Goal: Information Seeking & Learning: Learn about a topic

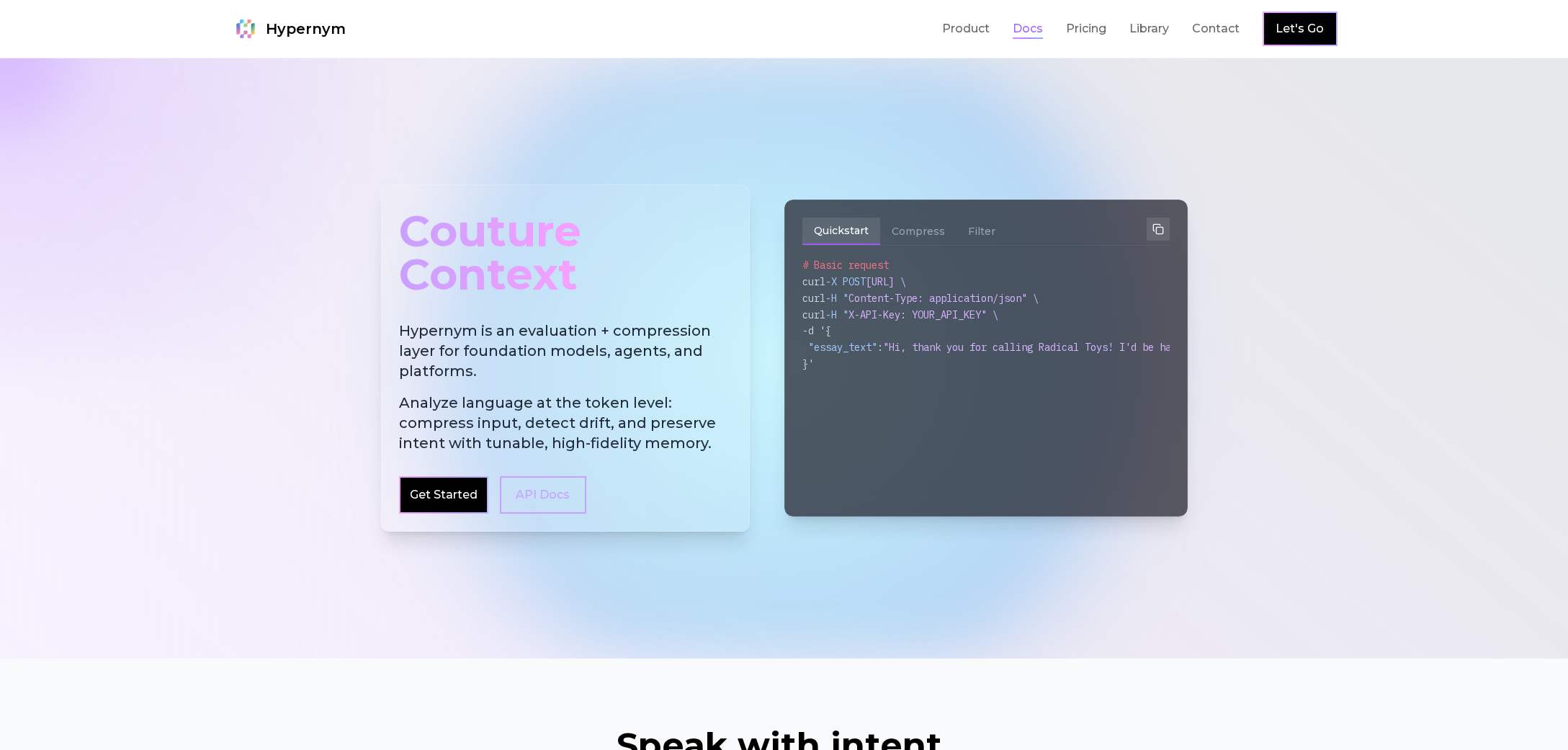
click at [1018, 30] on link "Docs" at bounding box center [1027, 29] width 31 height 18
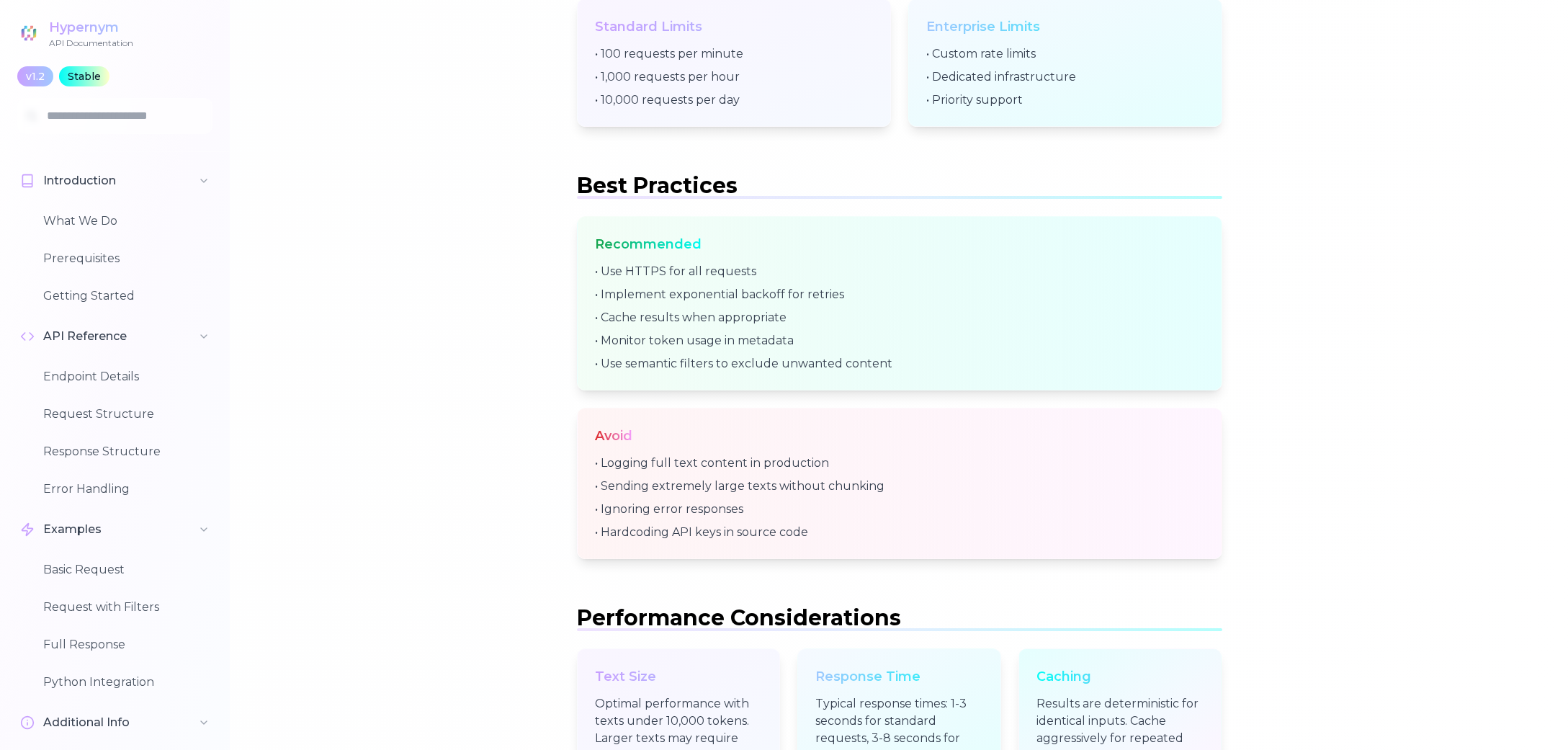
scroll to position [5424, 0]
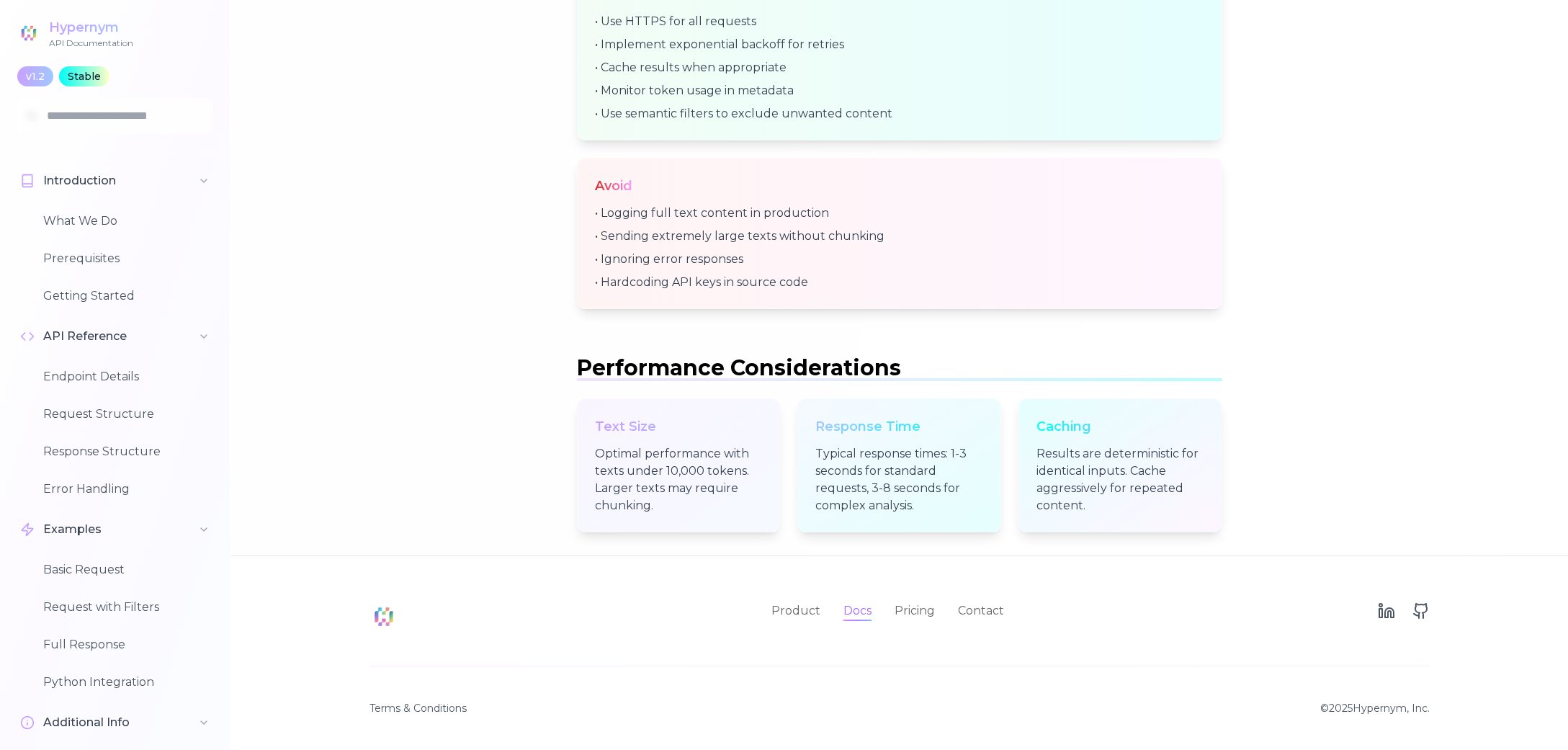
click at [852, 620] on link "Docs" at bounding box center [858, 611] width 28 height 18
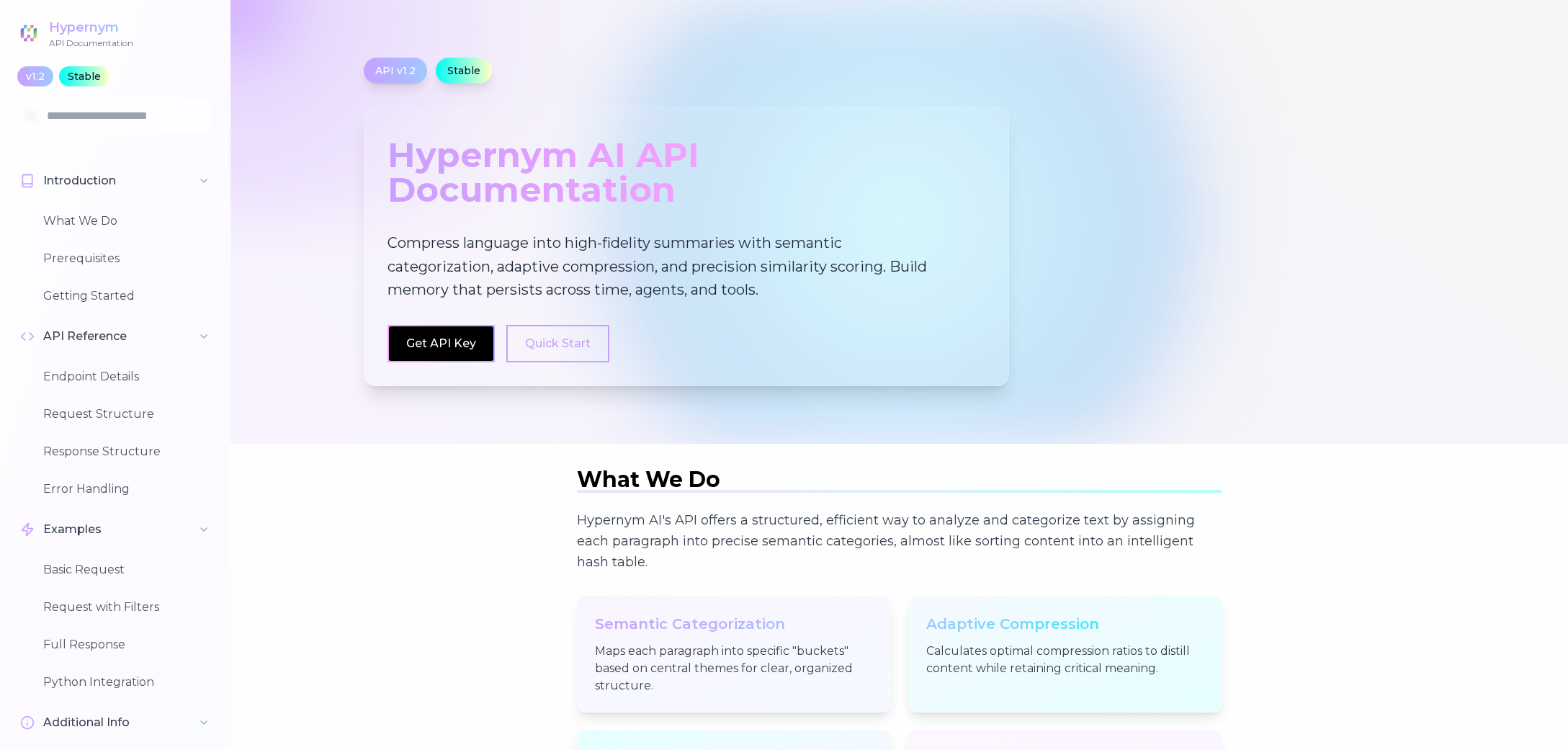
click at [106, 38] on div "API Documentation" at bounding box center [91, 43] width 84 height 12
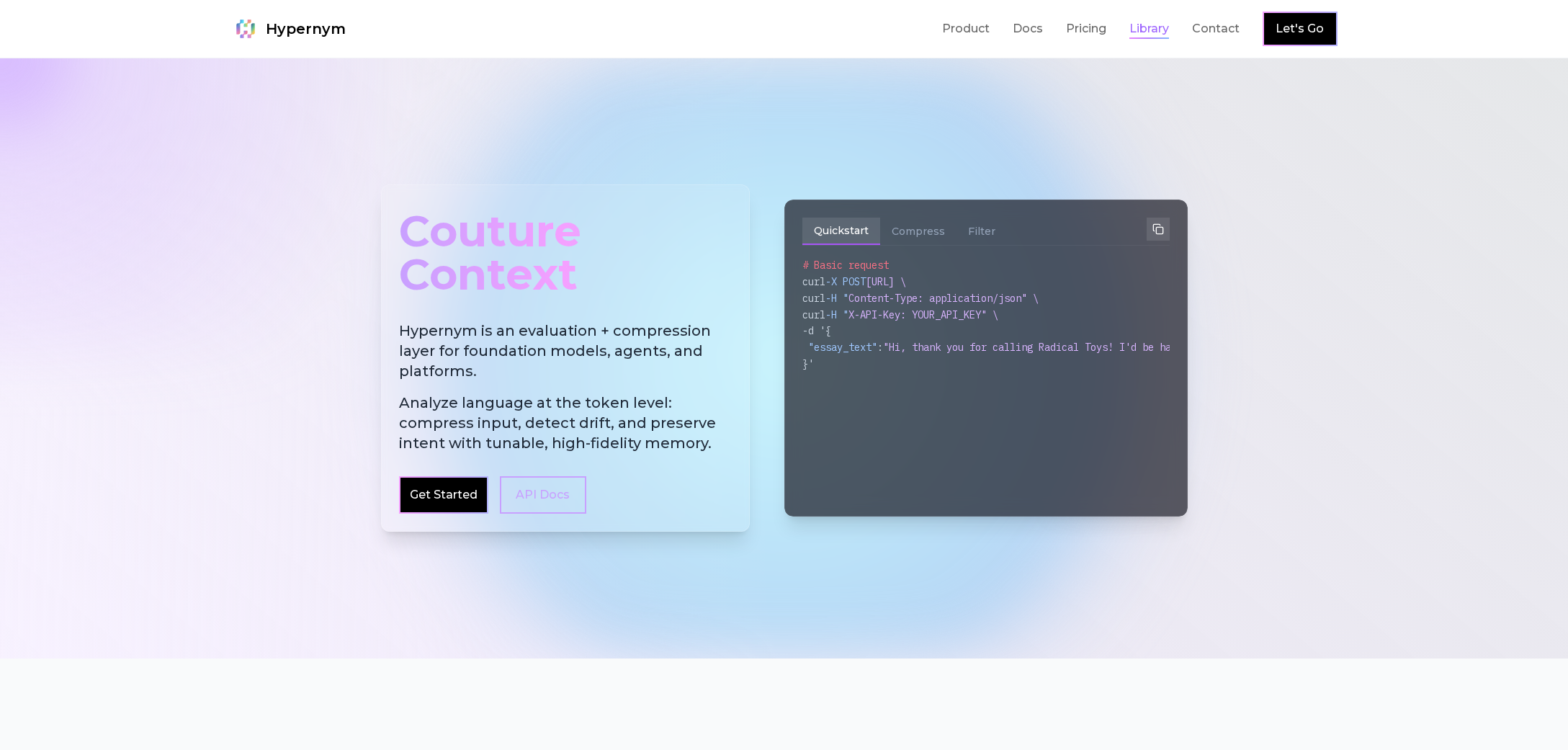
click at [1131, 36] on link "Library" at bounding box center [1149, 29] width 39 height 18
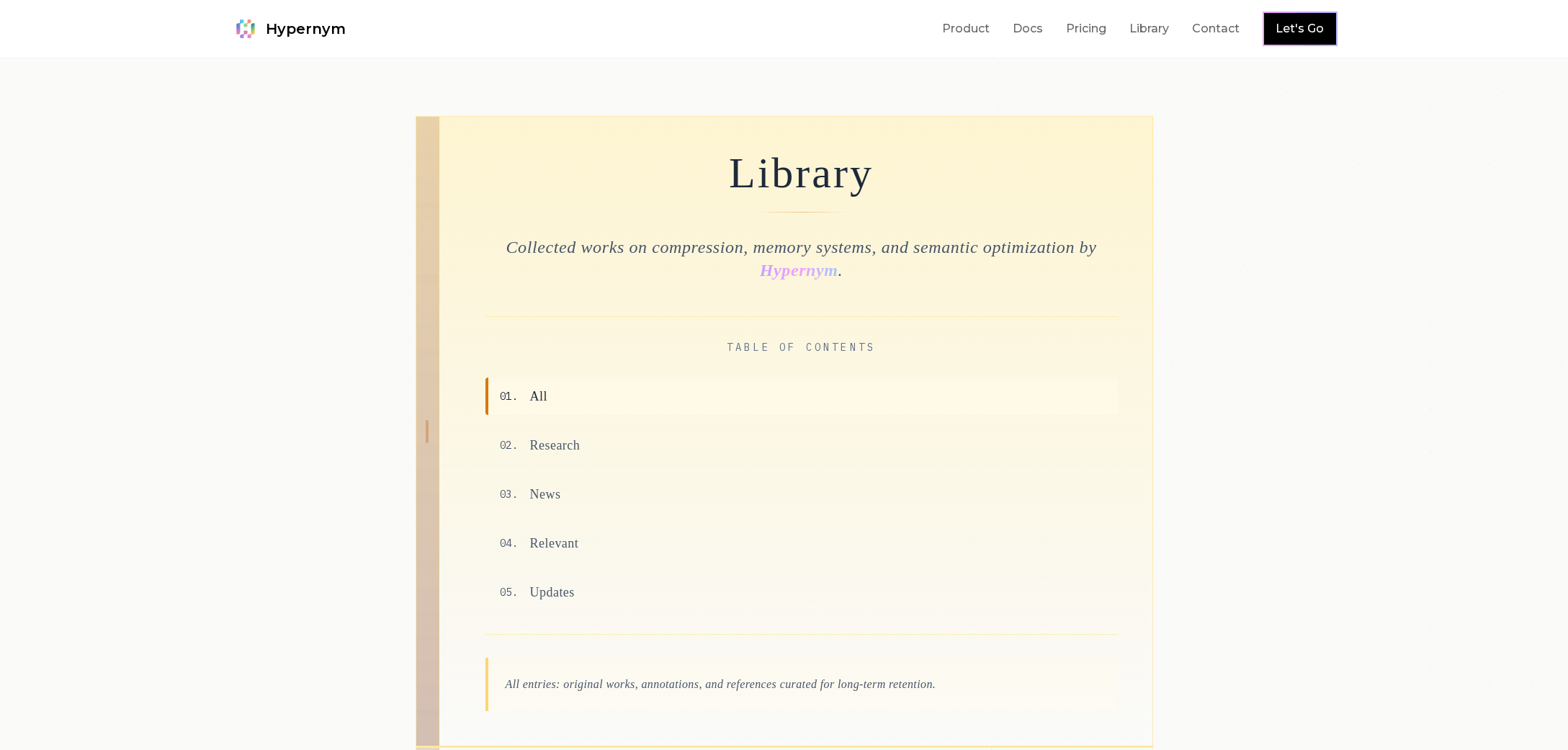
click at [1290, 33] on link "Let's Go" at bounding box center [1299, 29] width 48 height 18
click at [958, 26] on link "Product" at bounding box center [965, 29] width 47 height 18
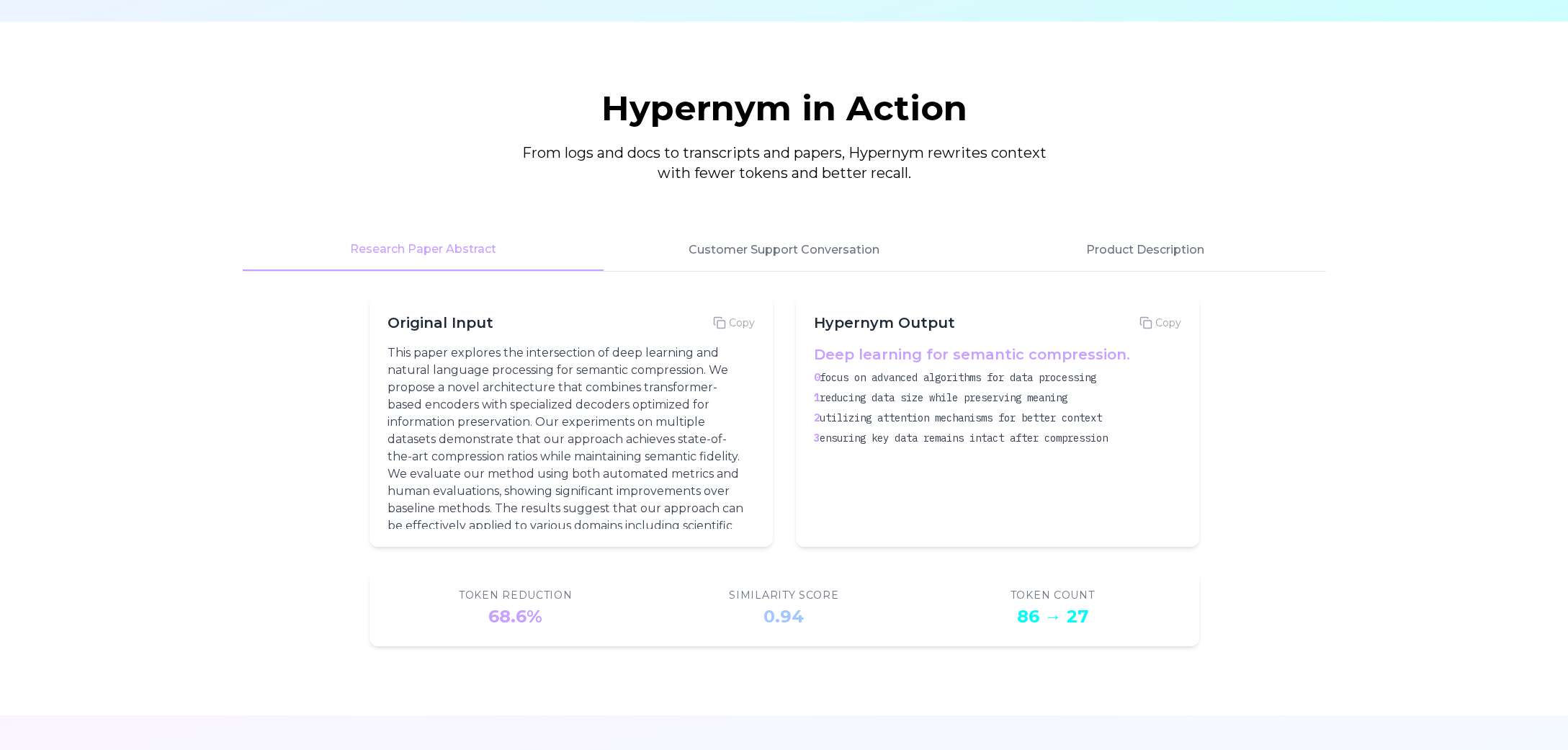
scroll to position [1728, 0]
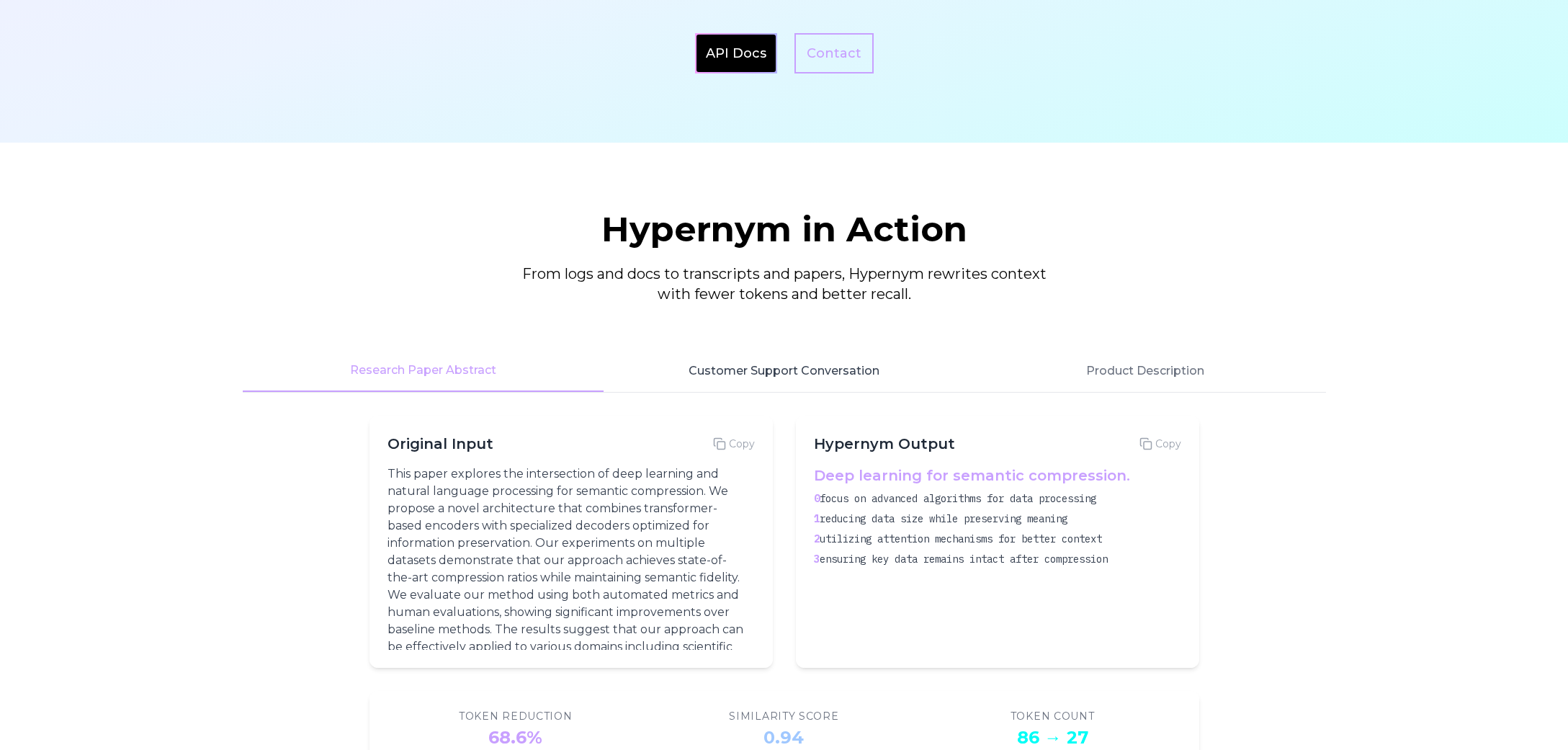
click at [845, 362] on button "Customer Support Conversation" at bounding box center [784, 371] width 361 height 41
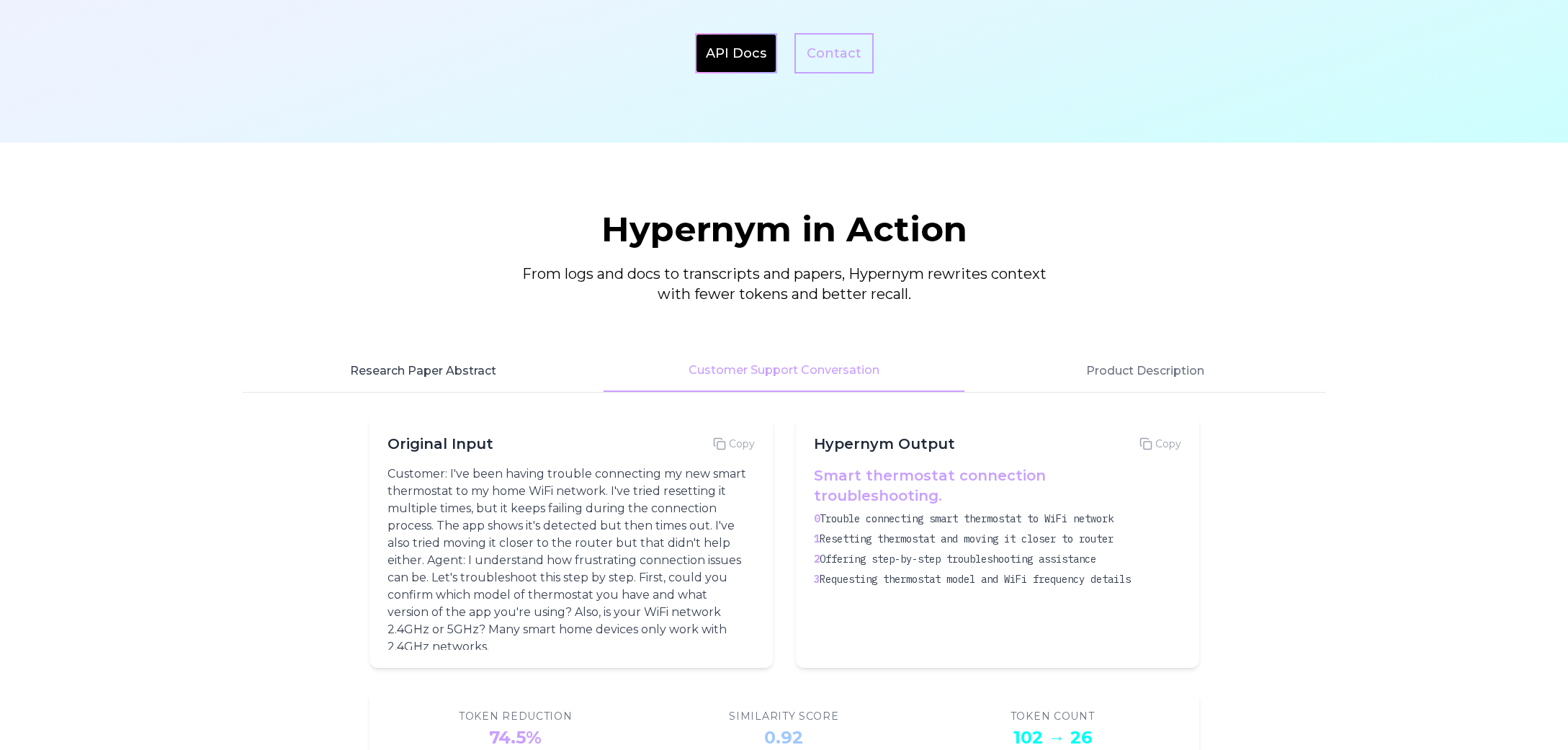
click at [495, 384] on button "Research Paper Abstract" at bounding box center [423, 371] width 361 height 41
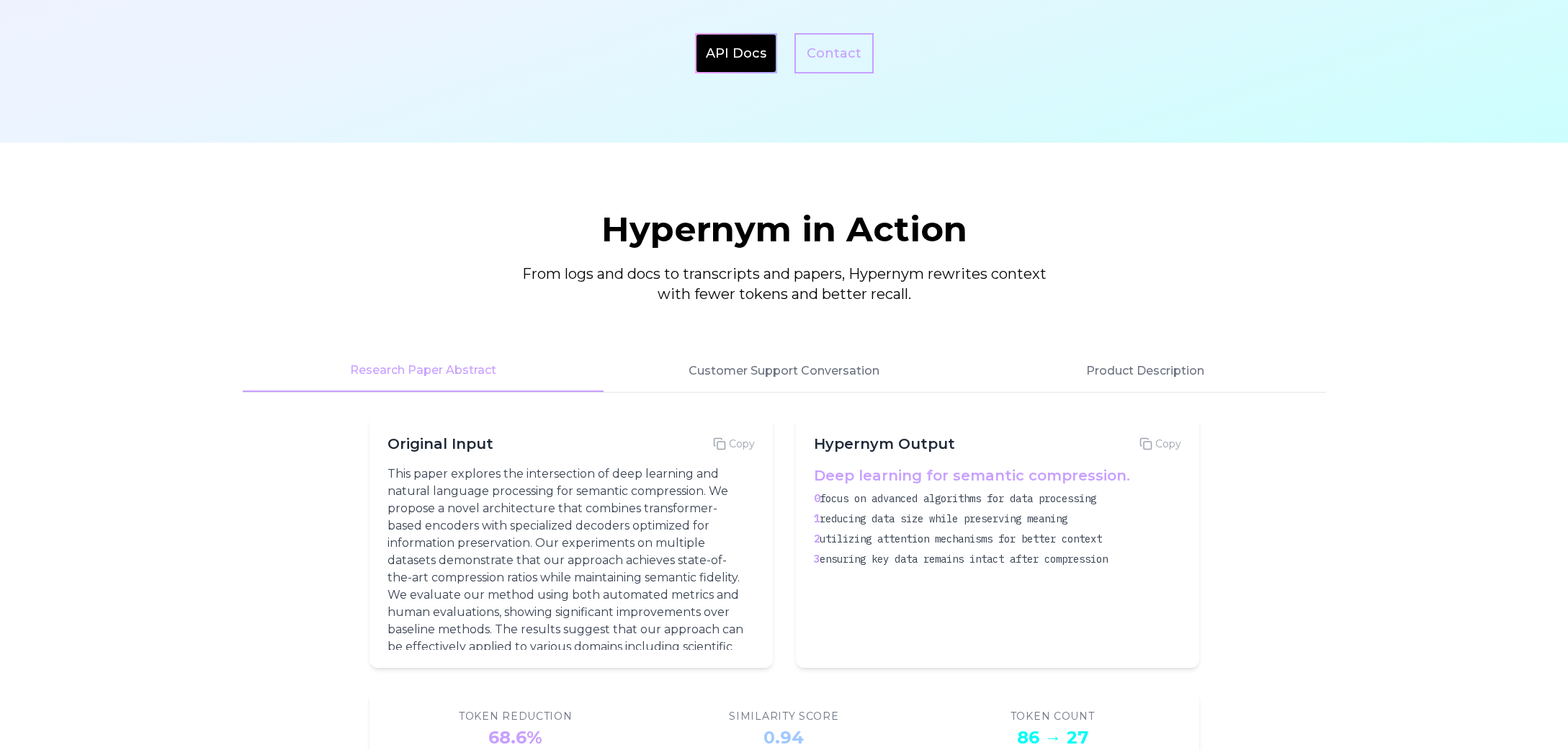
click at [479, 362] on button "Research Paper Abstract" at bounding box center [423, 371] width 361 height 41
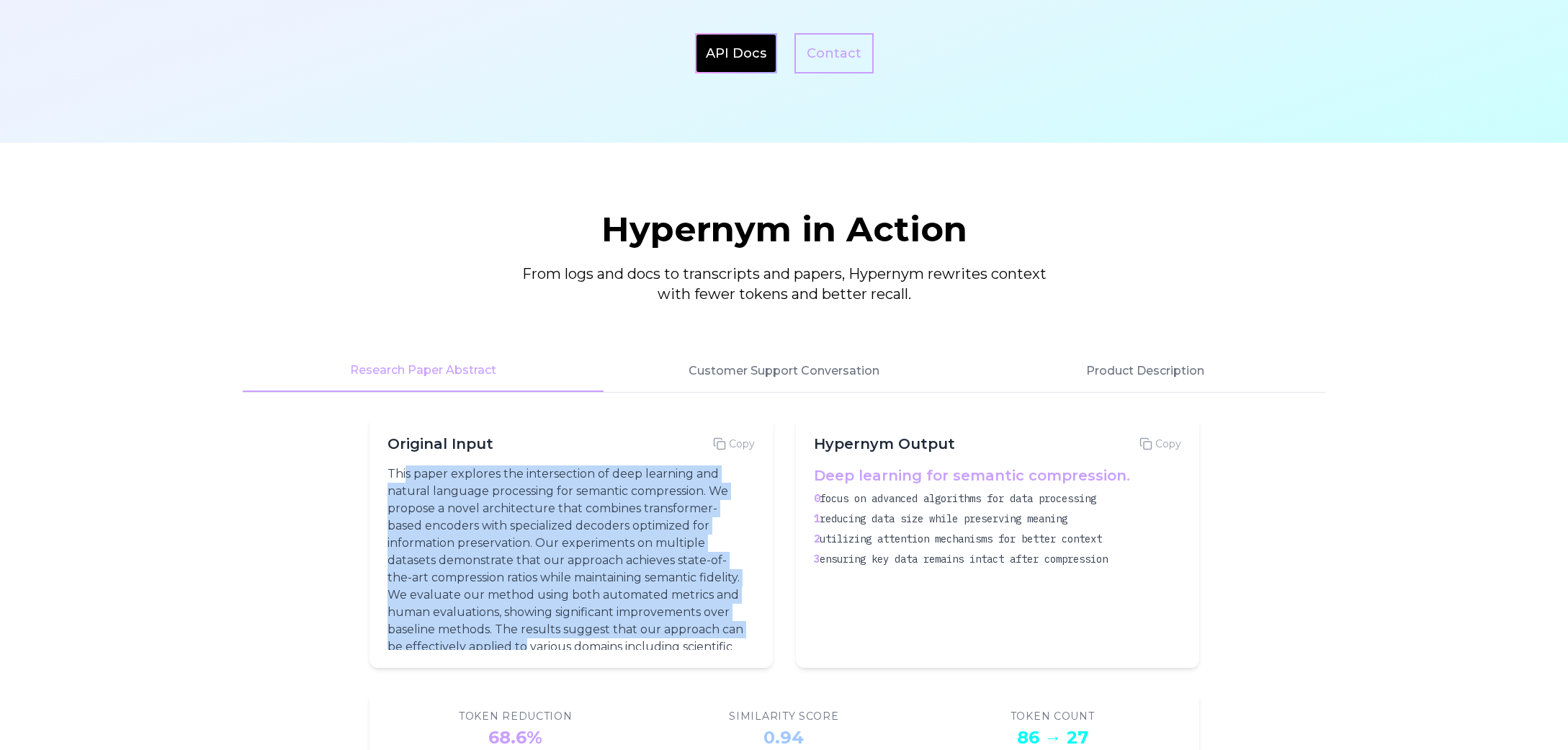
drag, startPoint x: 407, startPoint y: 476, endPoint x: 656, endPoint y: 640, distance: 298.2
click at [656, 640] on p "This paper explores the intersection of deep learning and natural language proc…" at bounding box center [568, 568] width 361 height 207
click at [538, 537] on p "This paper explores the intersection of deep learning and natural language proc…" at bounding box center [568, 568] width 361 height 207
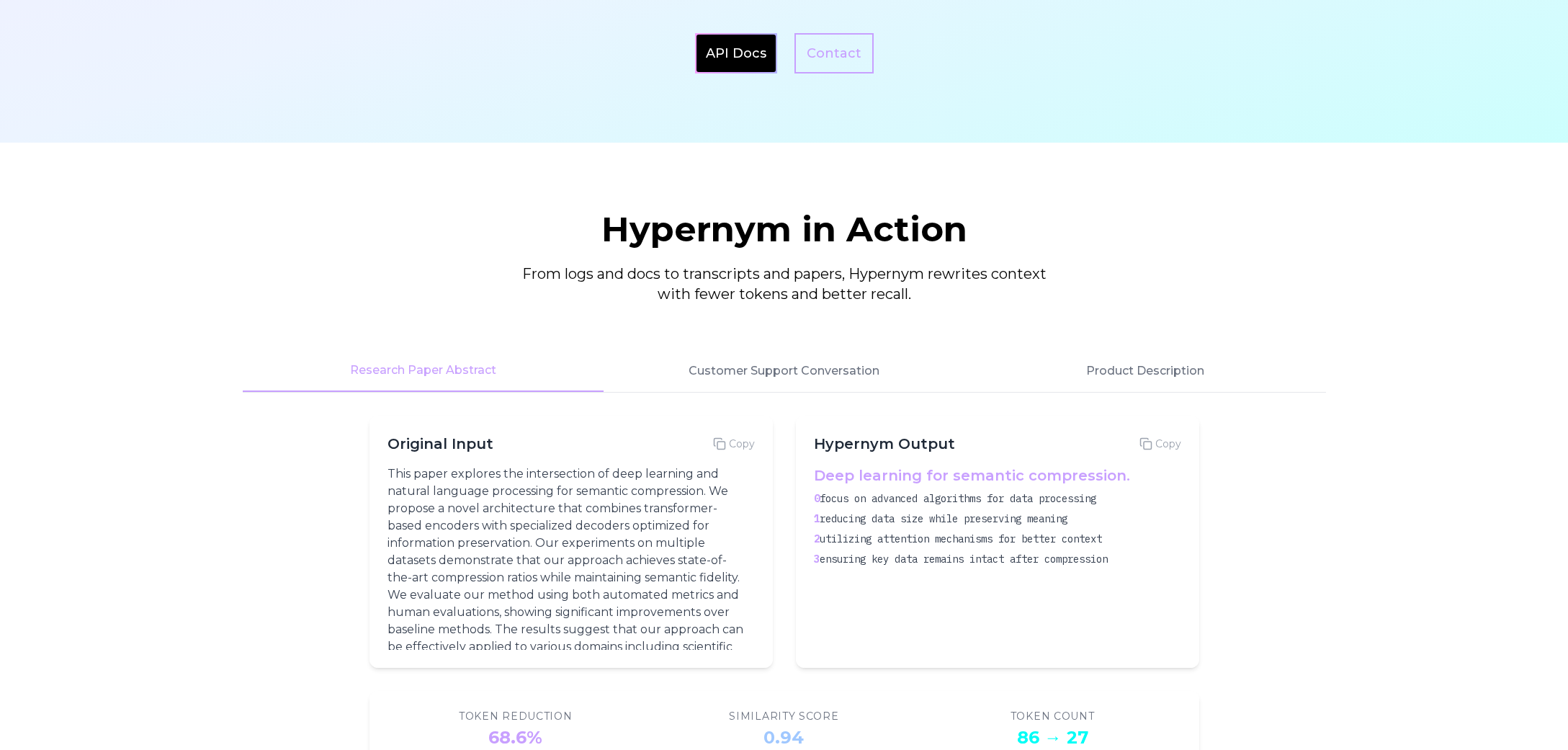
click at [492, 534] on p "This paper explores the intersection of deep learning and natural language proc…" at bounding box center [568, 568] width 361 height 207
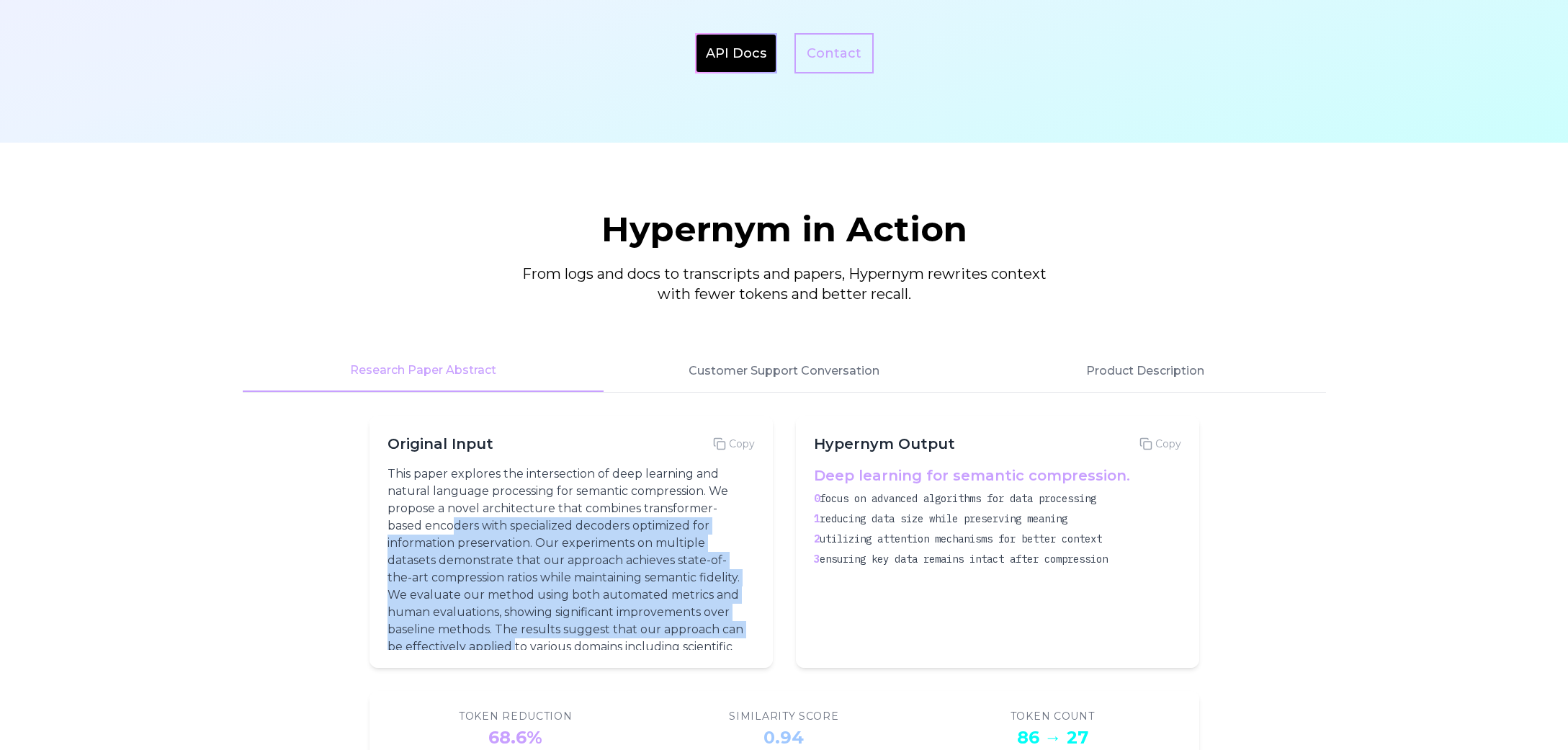
scroll to position [40, 0]
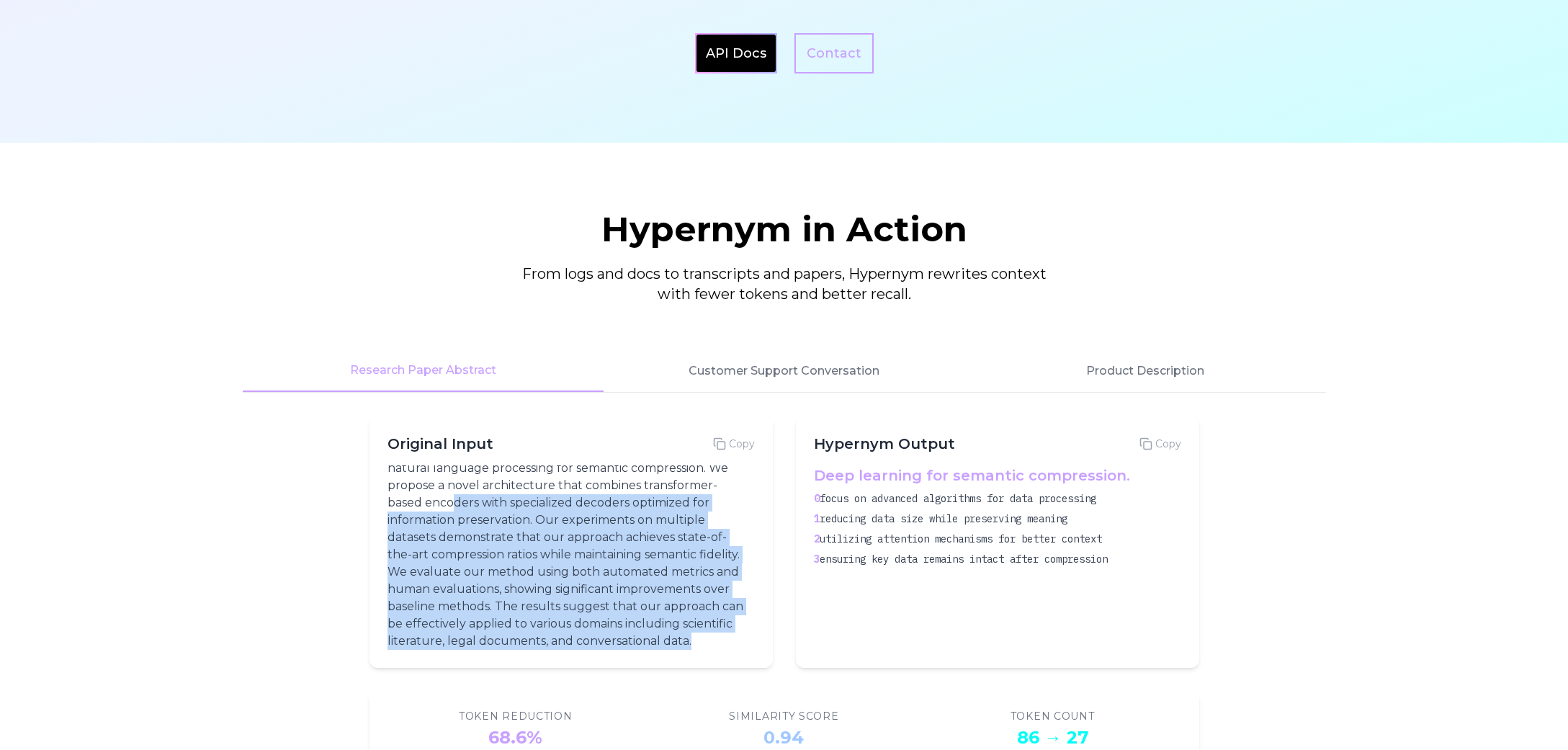
drag, startPoint x: 452, startPoint y: 518, endPoint x: 643, endPoint y: 648, distance: 231.0
click at [643, 648] on p "This paper explores the intersection of deep learning and natural language proc…" at bounding box center [568, 546] width 361 height 207
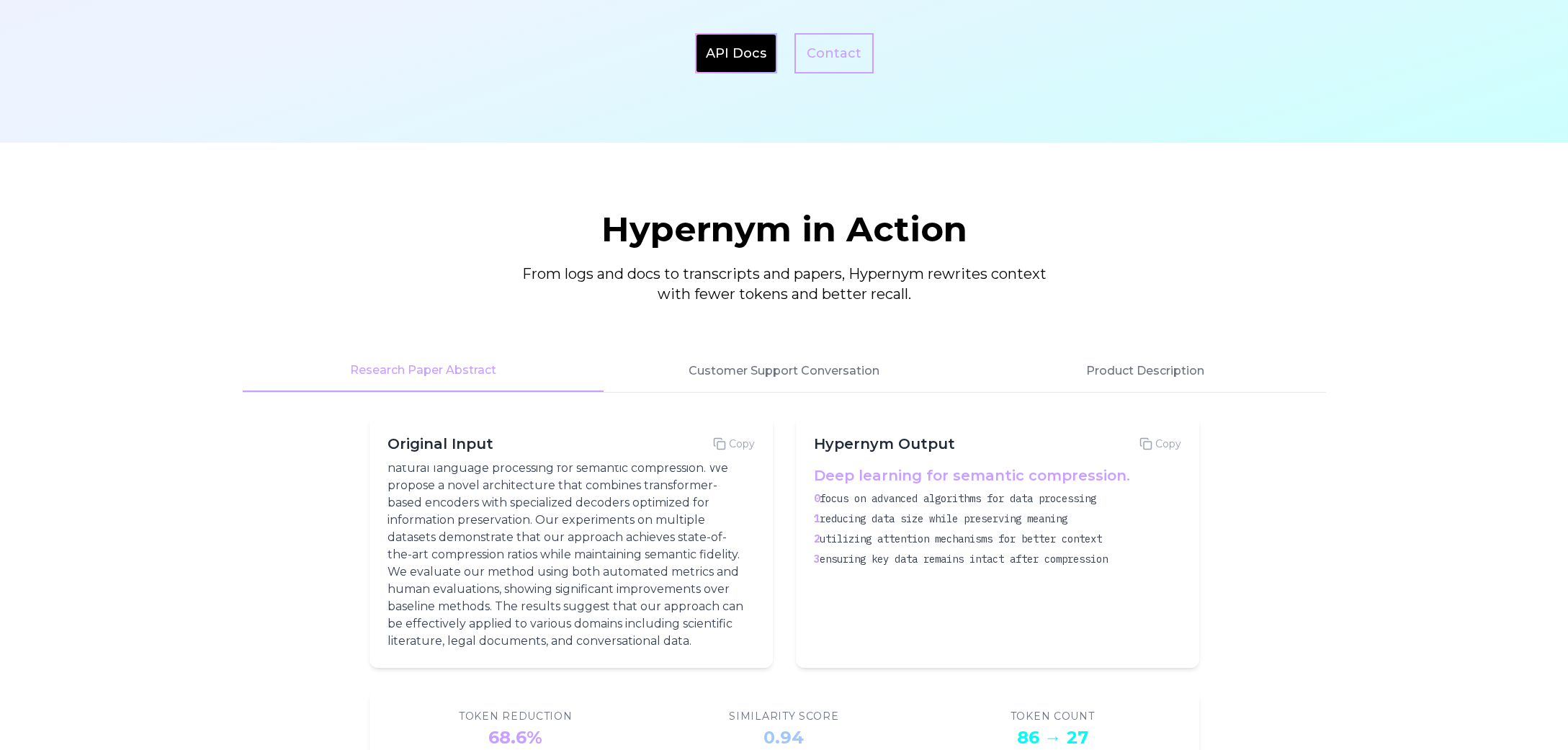
click at [974, 620] on div "Deep learning for semantic compression. 0 focus on advanced algorithms for data…" at bounding box center [998, 557] width 367 height 185
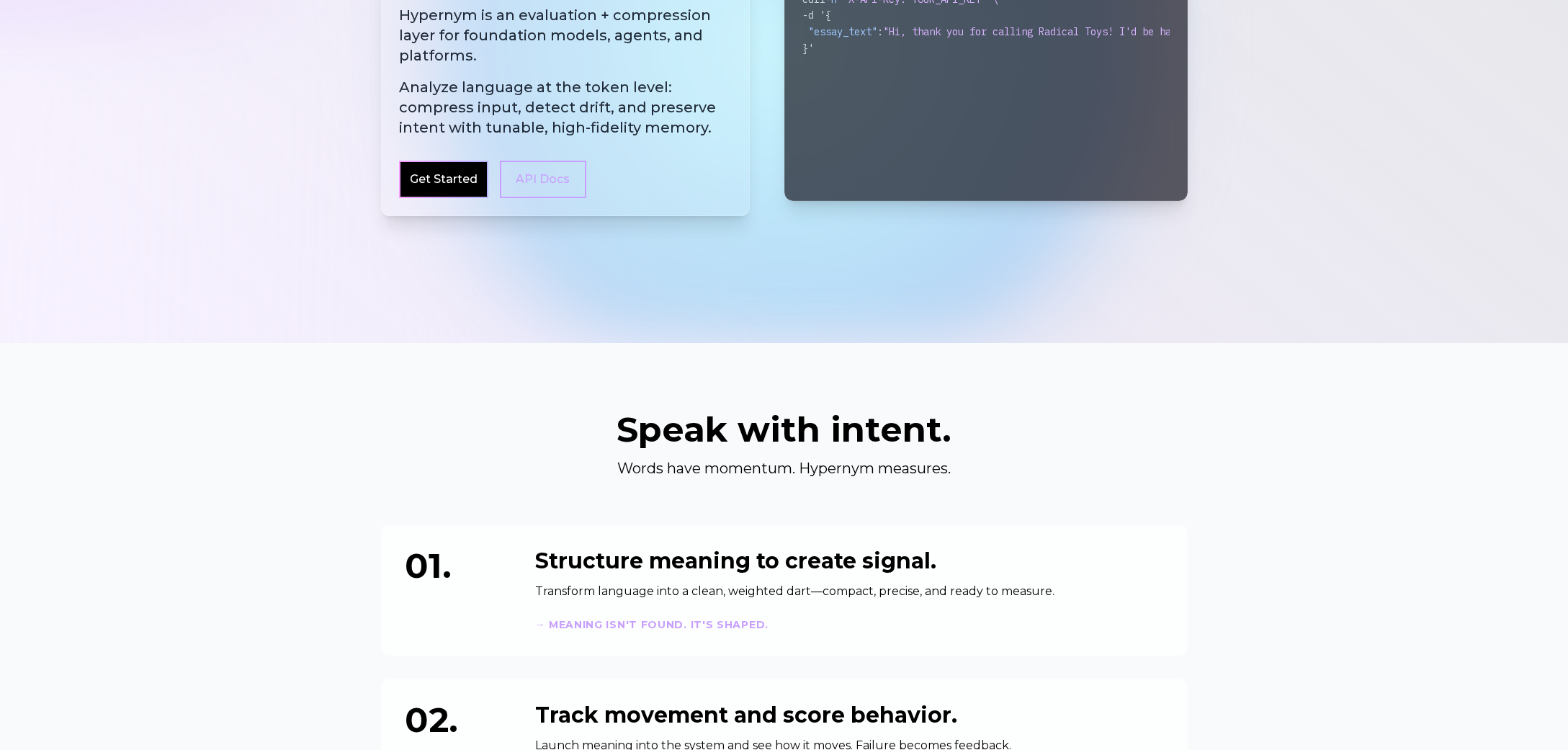
scroll to position [0, 0]
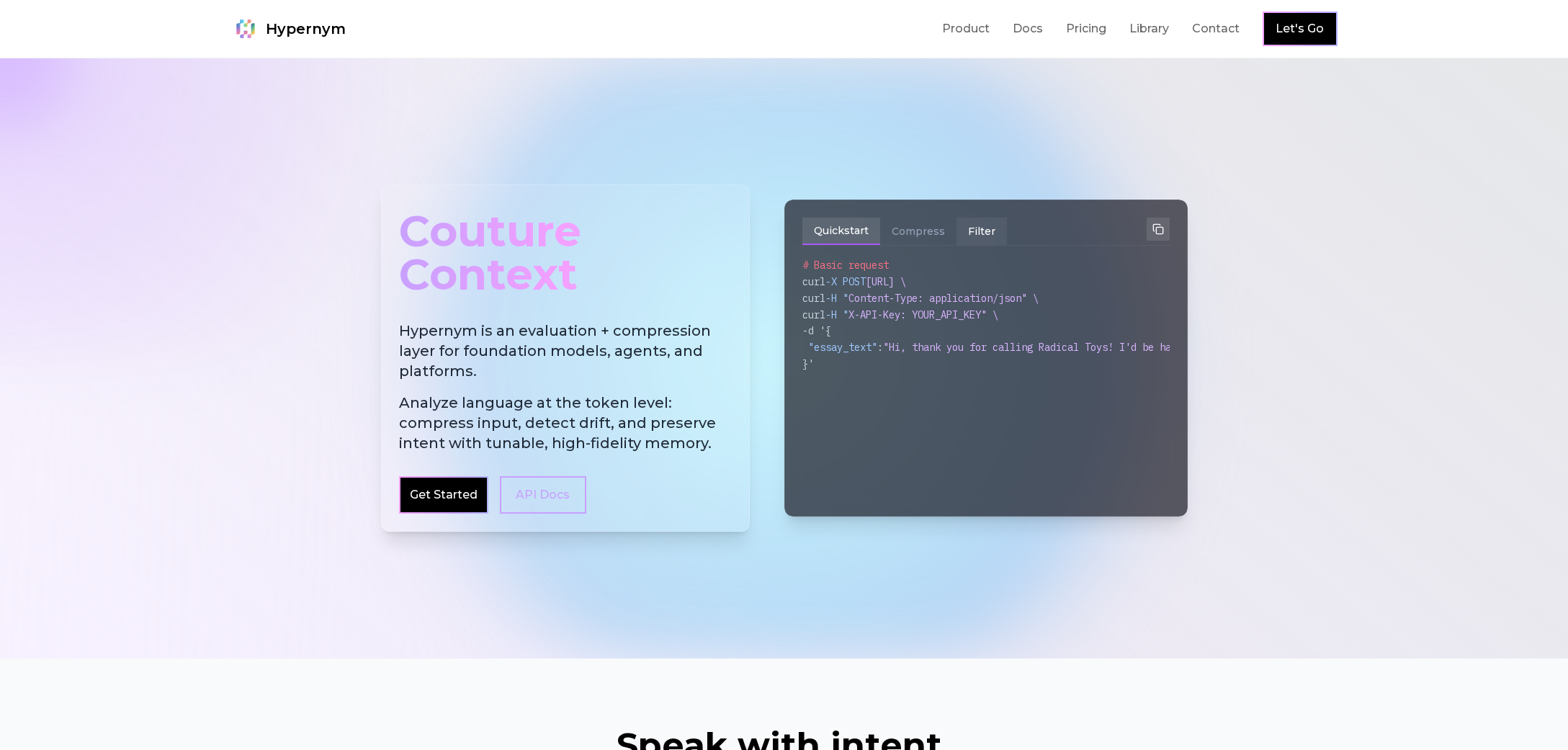
drag, startPoint x: 906, startPoint y: 233, endPoint x: 965, endPoint y: 233, distance: 59.0
click at [907, 233] on button "Compress" at bounding box center [918, 231] width 76 height 28
click at [987, 231] on button "Filter" at bounding box center [981, 231] width 50 height 28
click at [907, 228] on button "Compress" at bounding box center [918, 231] width 76 height 28
click at [859, 234] on button "Quickstart" at bounding box center [841, 231] width 78 height 28
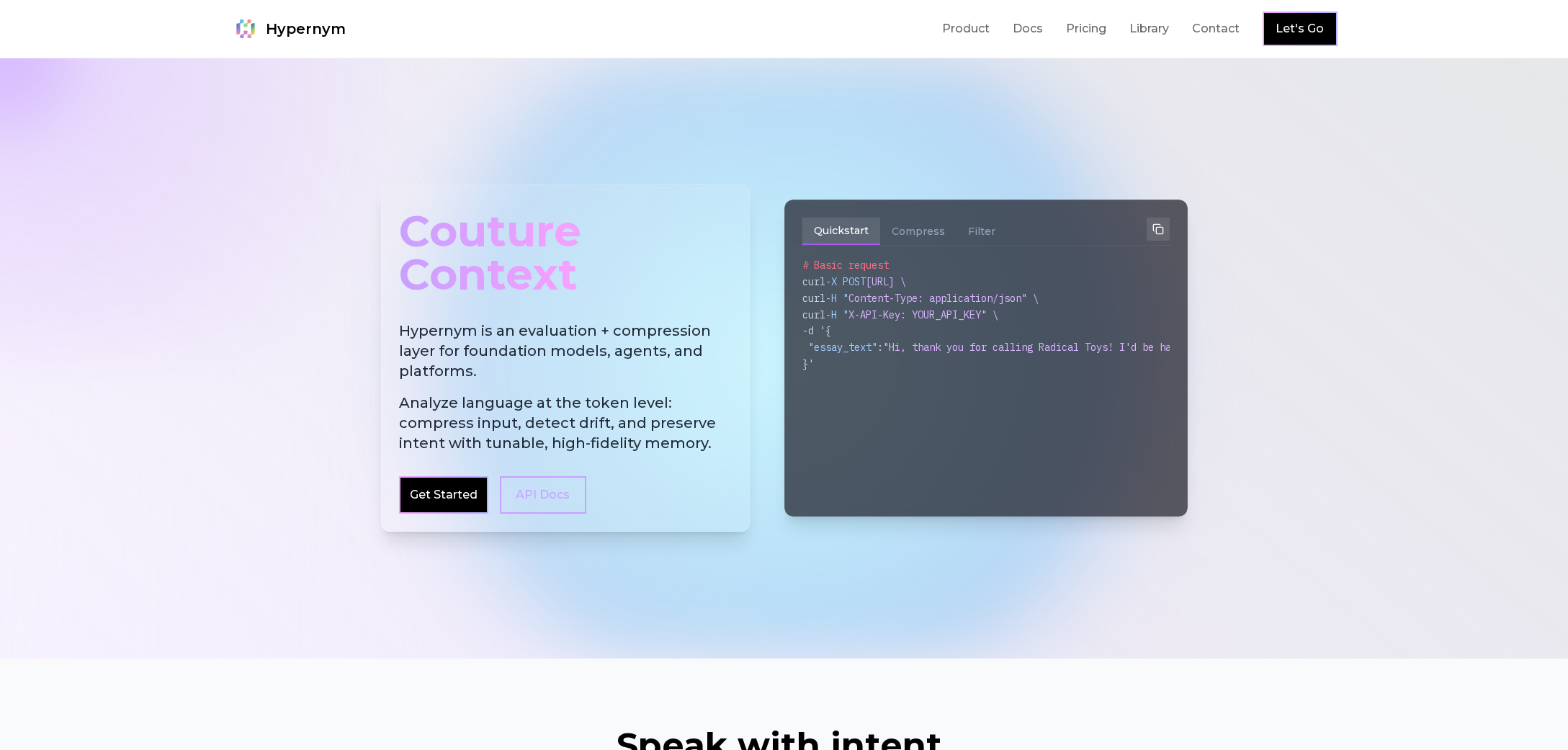
click at [505, 377] on h2 "Hypernym is an evaluation + compression layer for foundation models, agents, an…" at bounding box center [564, 387] width 333 height 132
click at [547, 374] on h2 "Hypernym is an evaluation + compression layer for foundation models, agents, an…" at bounding box center [564, 387] width 333 height 132
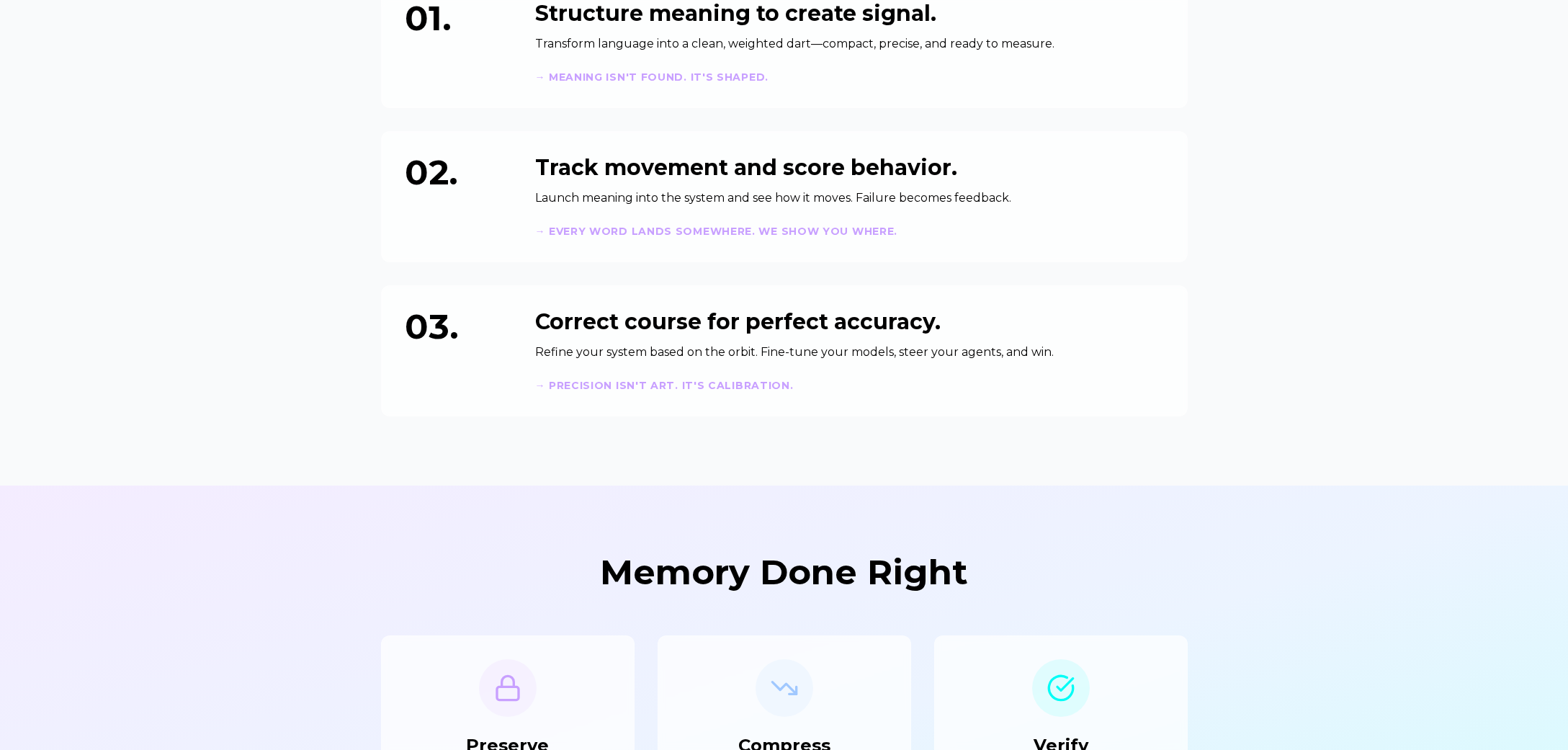
scroll to position [864, 0]
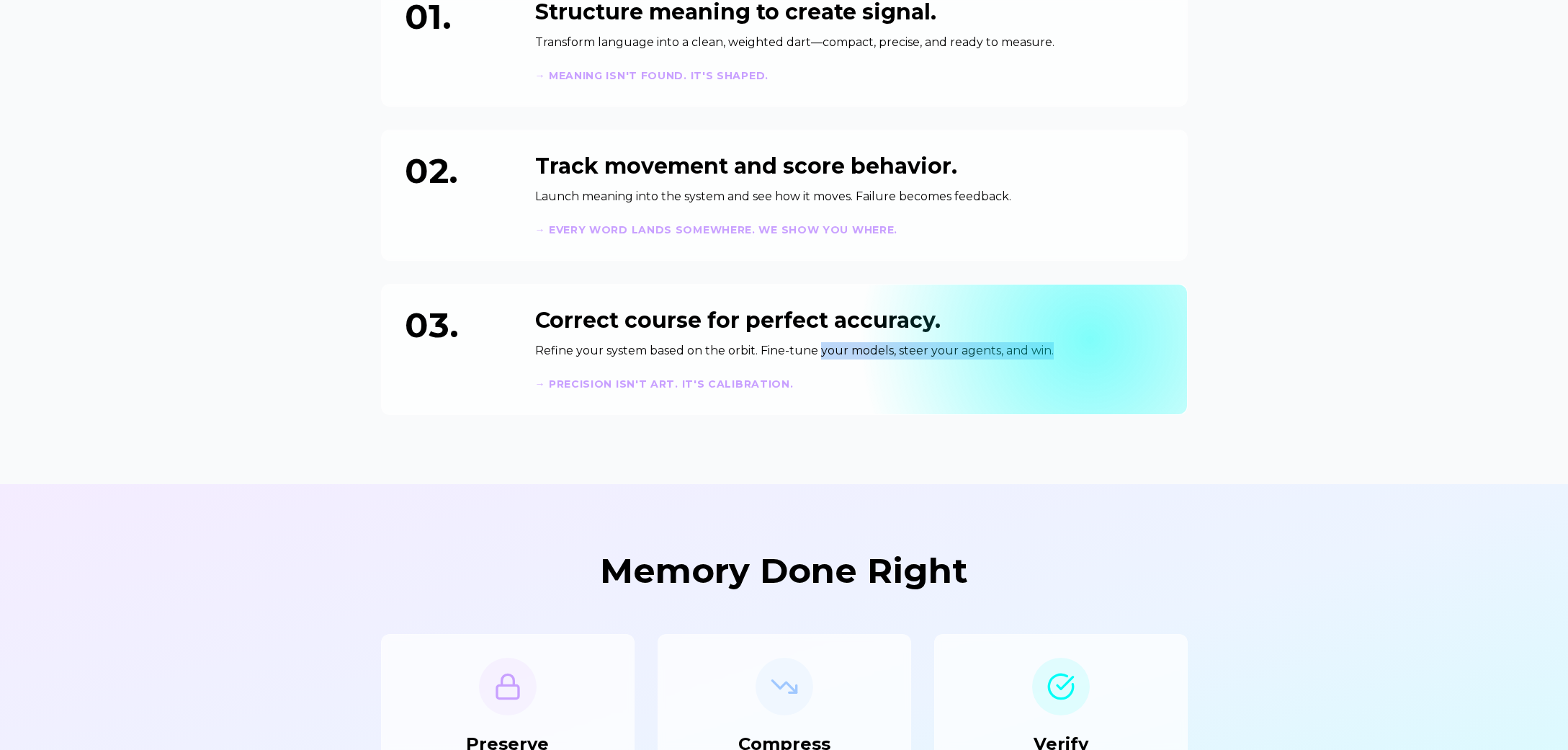
drag, startPoint x: 822, startPoint y: 348, endPoint x: 1218, endPoint y: 364, distance: 396.3
click at [1168, 352] on div "03. Correct course for perfect accuracy. Refine your system based on the orbit.…" at bounding box center [784, 349] width 806 height 131
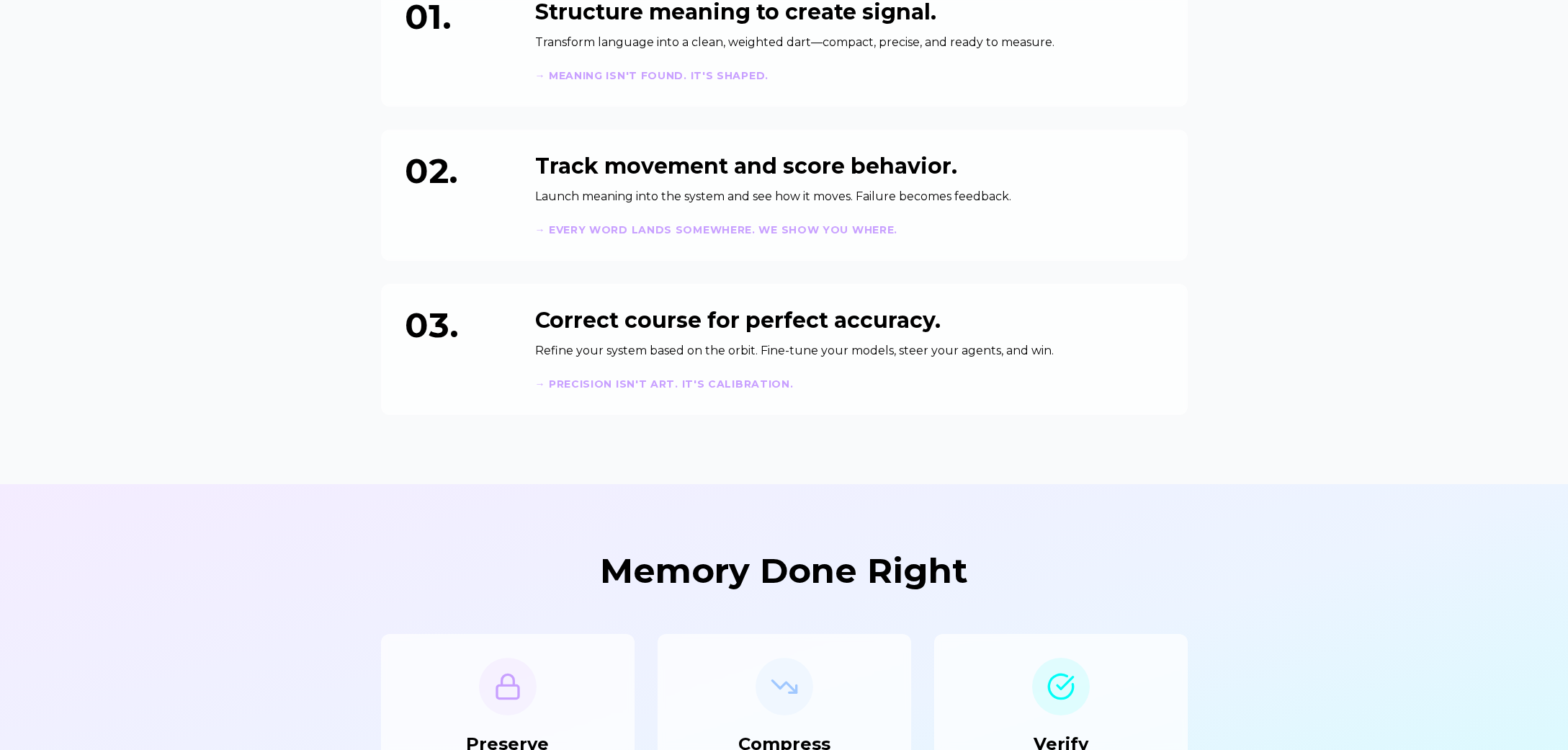
click at [1371, 470] on section "Speak with intent. Words have momentum. Hypernym measures. 01. Structure meanin…" at bounding box center [784, 138] width 1568 height 690
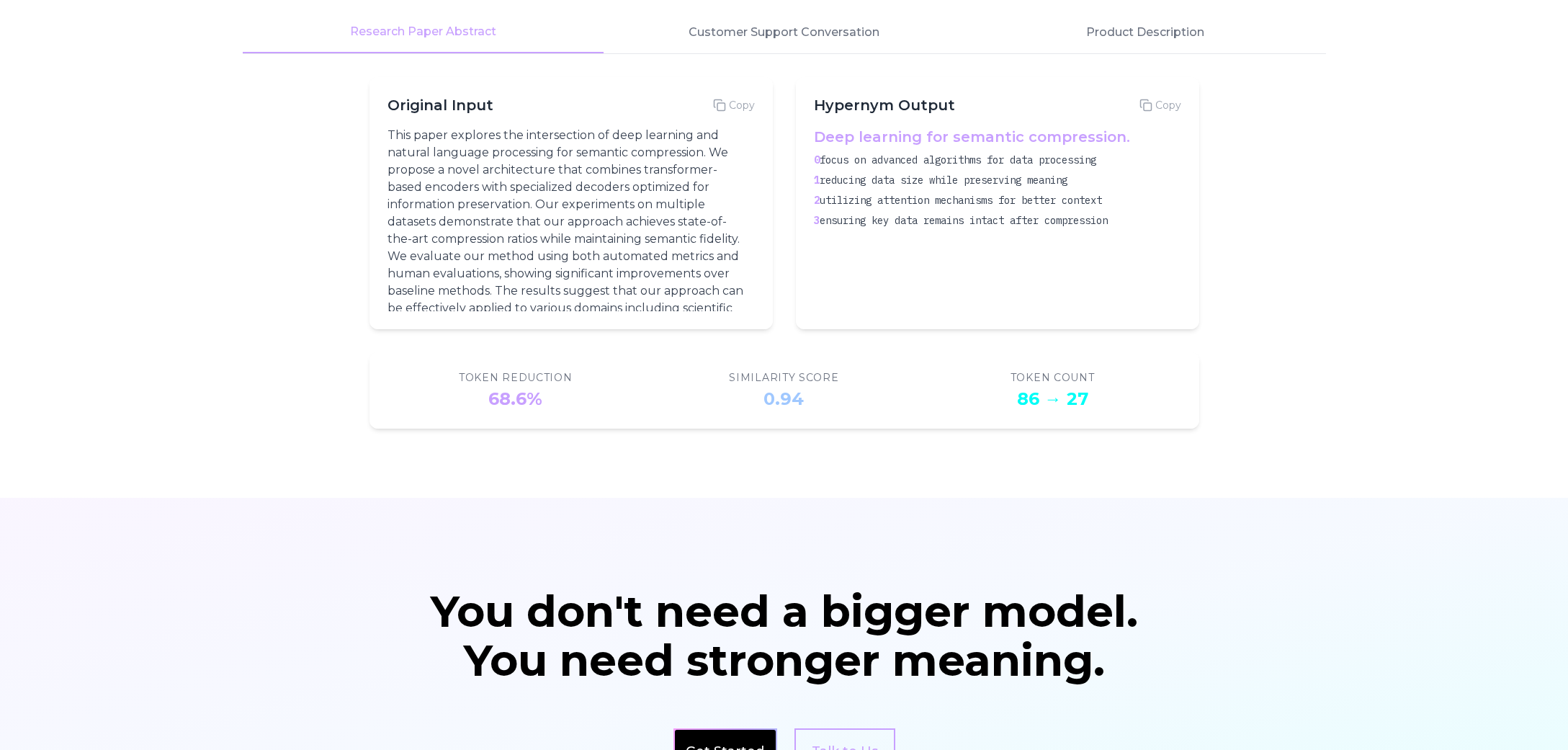
scroll to position [1871, 0]
